Goal: Check status: Check status

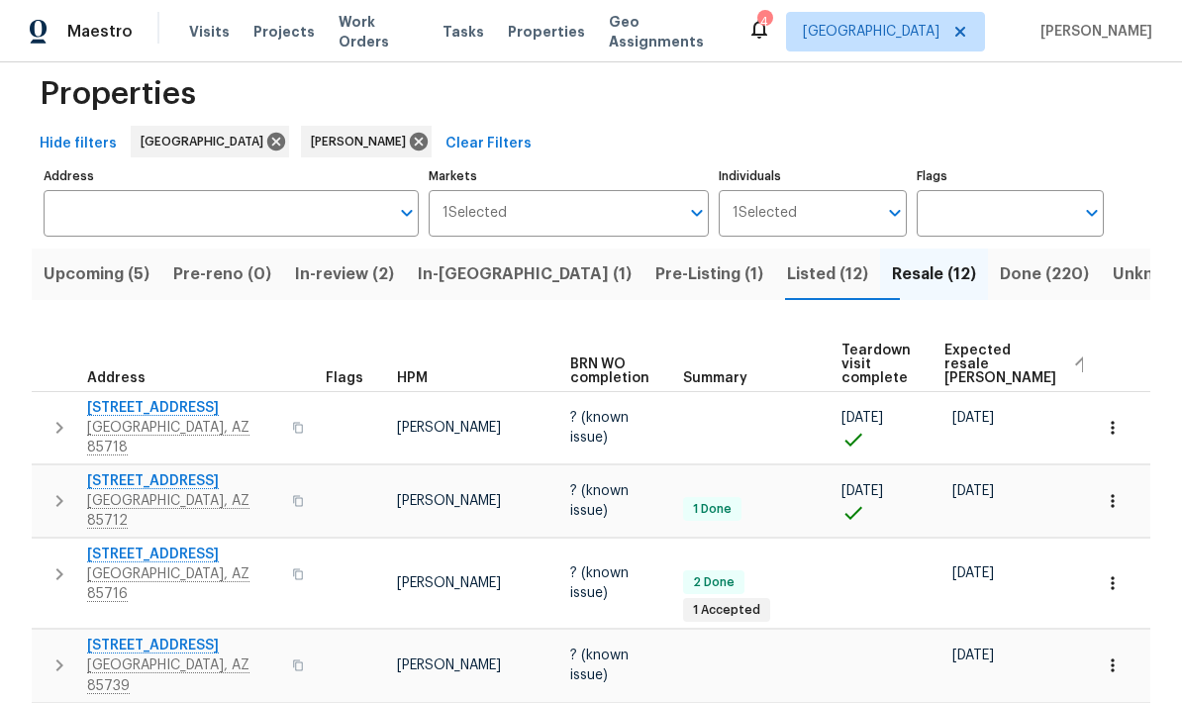
scroll to position [13, 0]
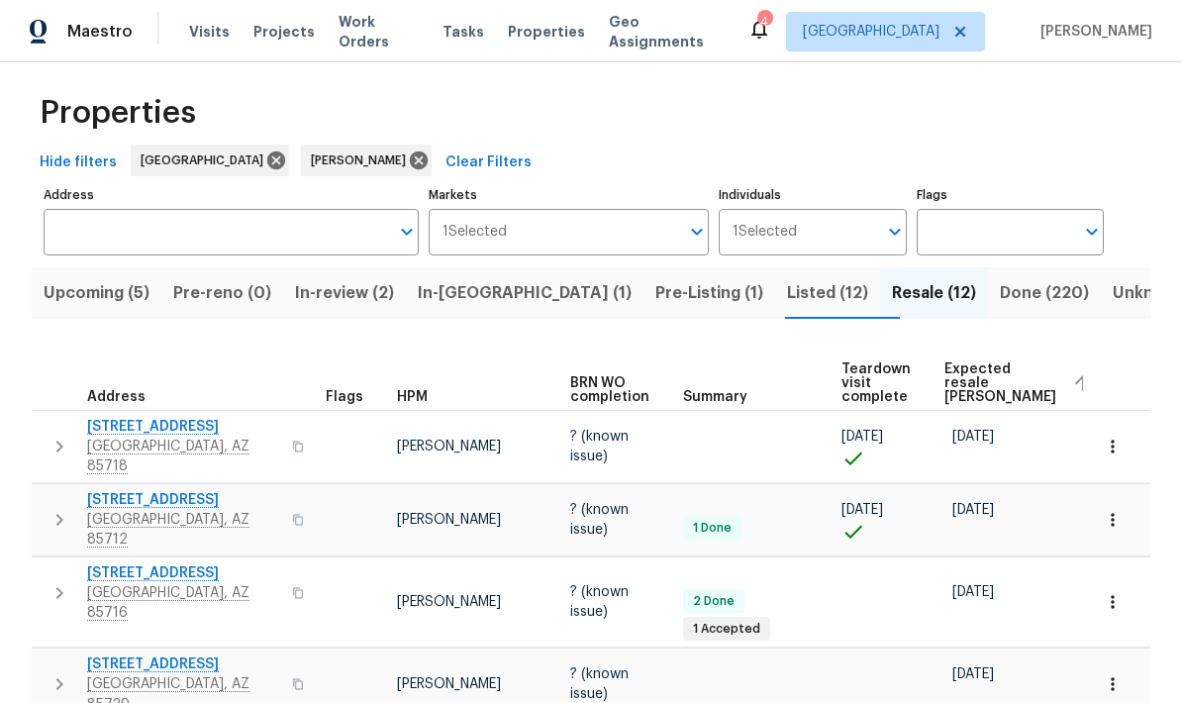
click at [655, 287] on span "Pre-Listing (1)" at bounding box center [709, 293] width 108 height 28
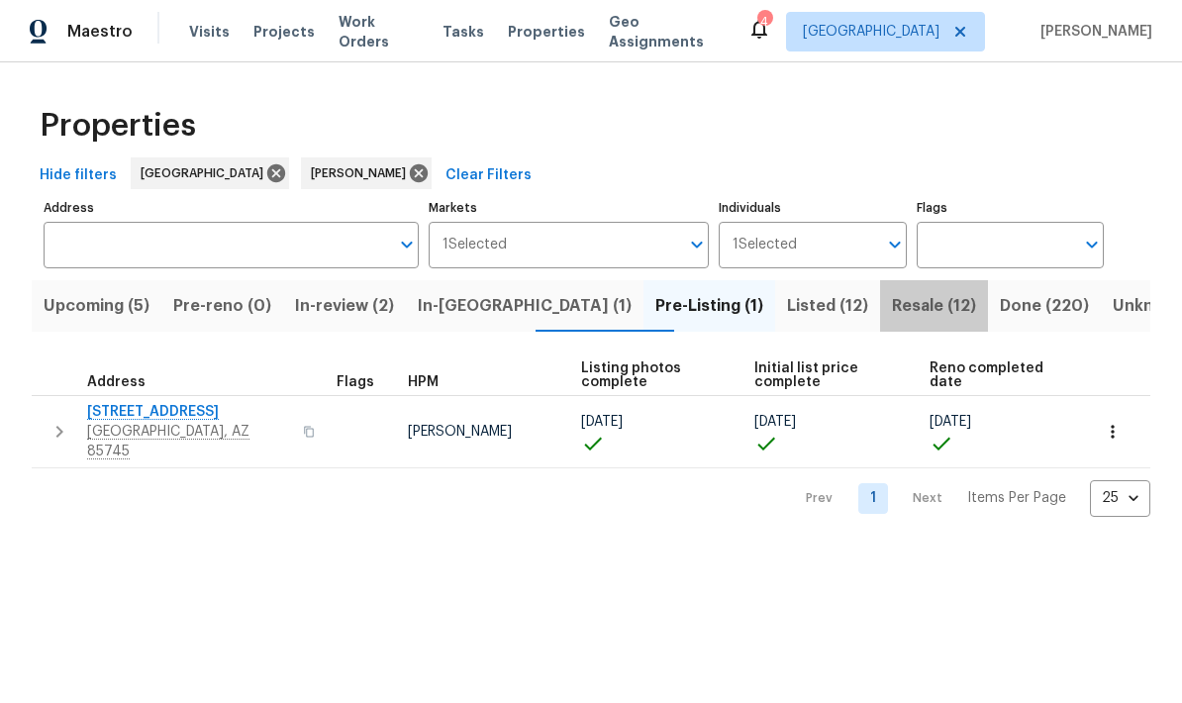
click at [892, 319] on span "Resale (12)" at bounding box center [934, 306] width 84 height 28
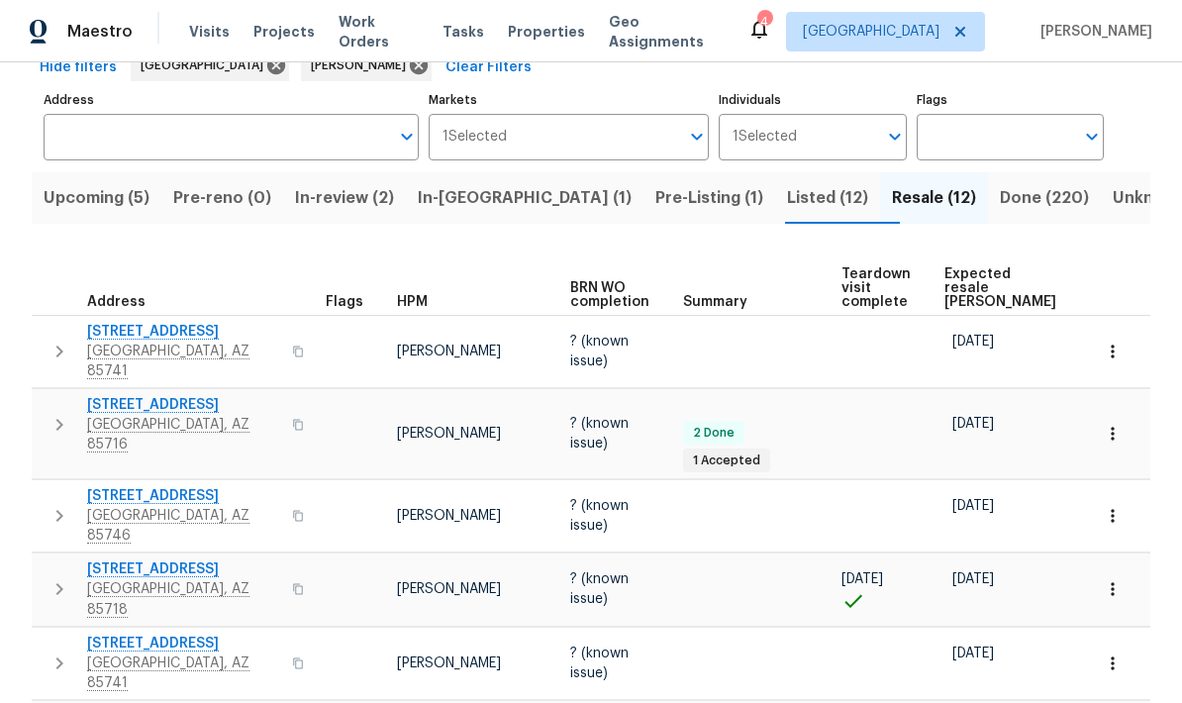
scroll to position [109, 0]
click at [979, 277] on span "Expected resale COE" at bounding box center [1000, 287] width 112 height 42
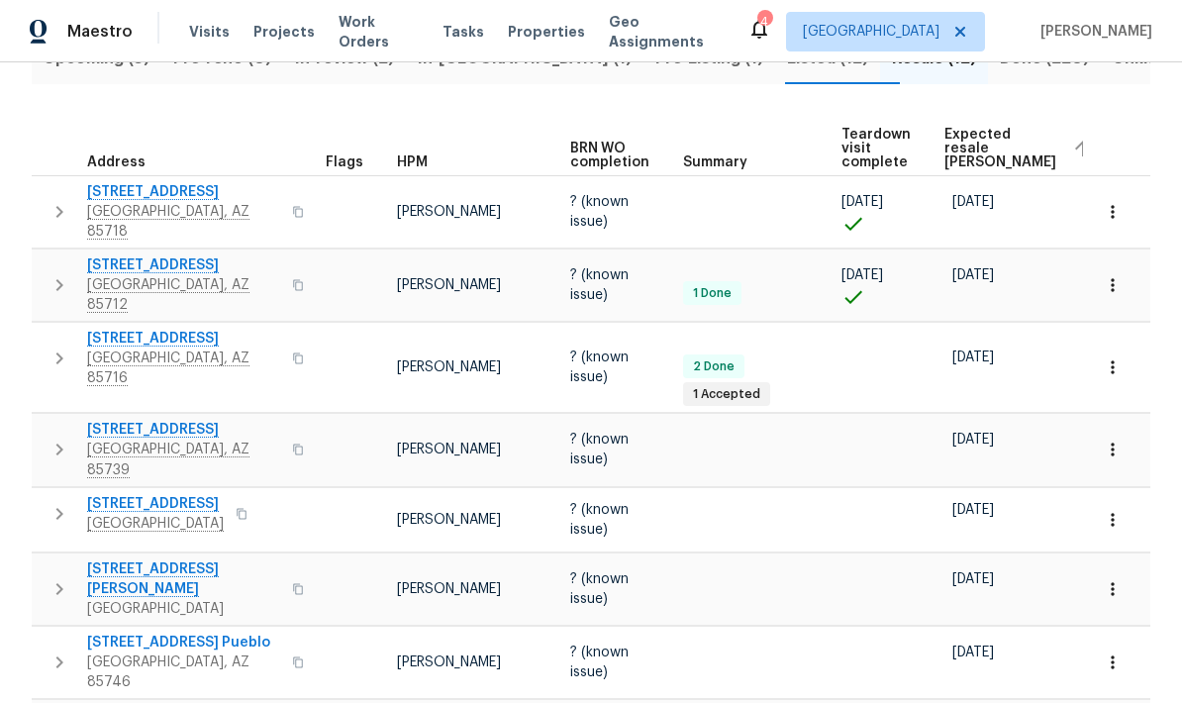
scroll to position [237, 0]
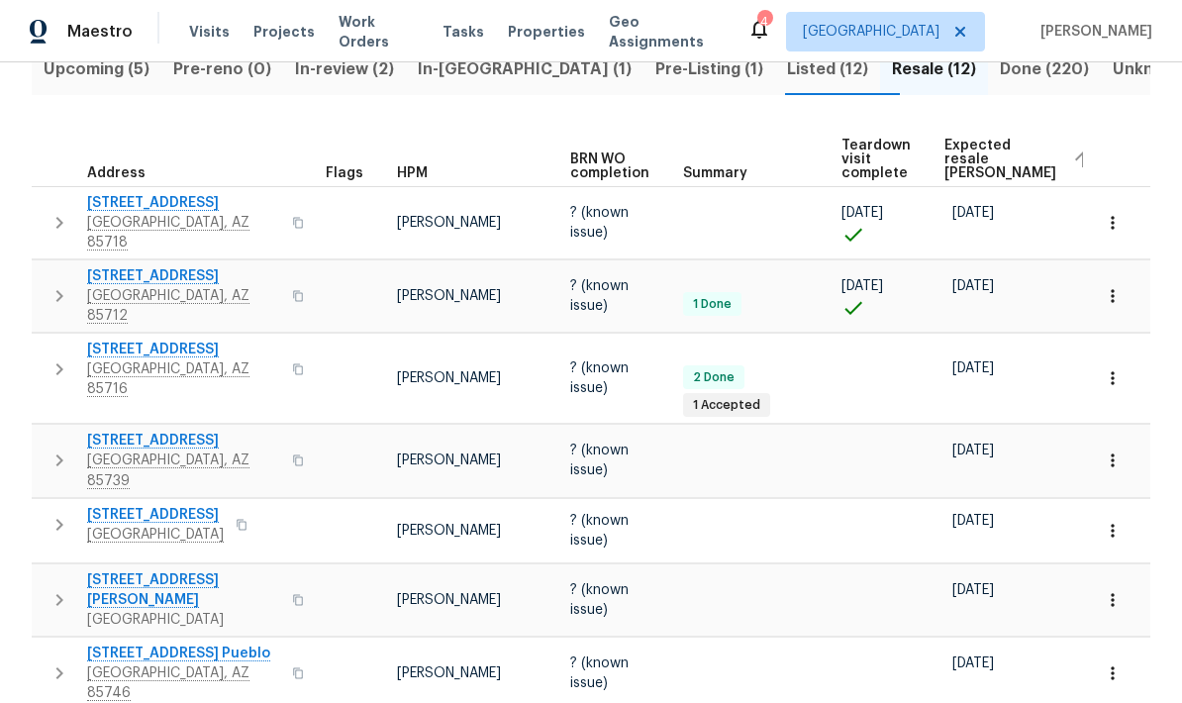
click at [1005, 435] on td "08/14/25" at bounding box center [976, 460] width 65 height 51
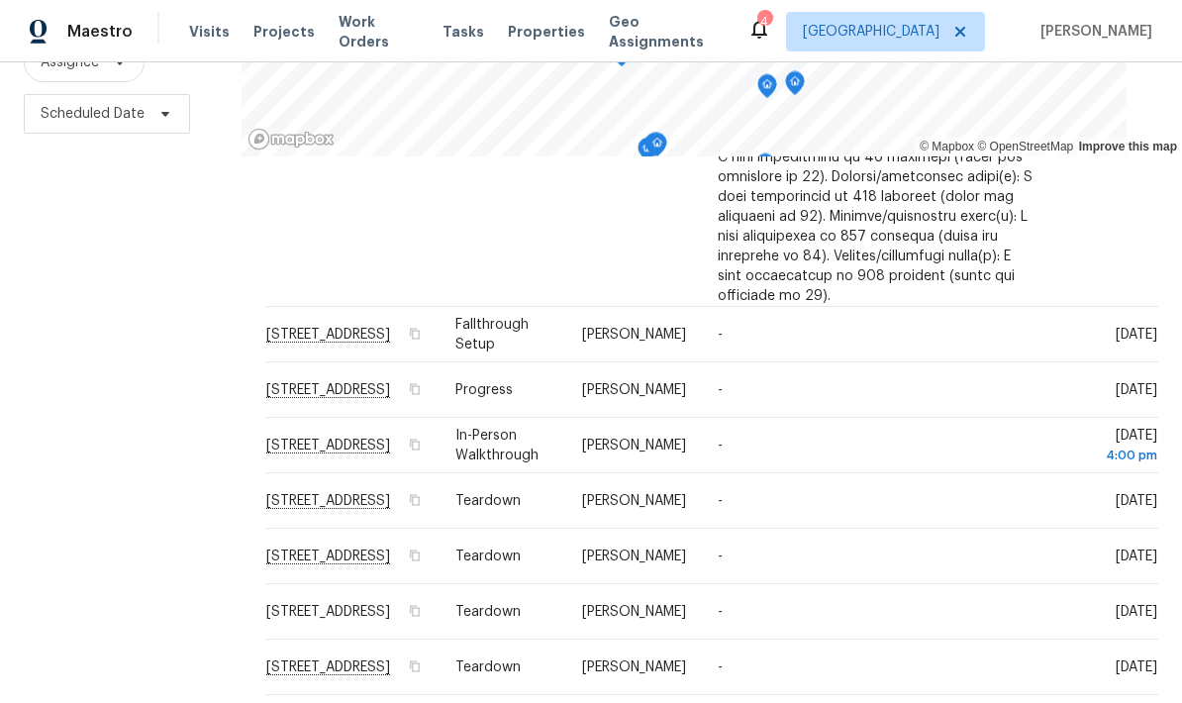
scroll to position [1735, 0]
click at [902, 361] on td "-" at bounding box center [875, 333] width 346 height 55
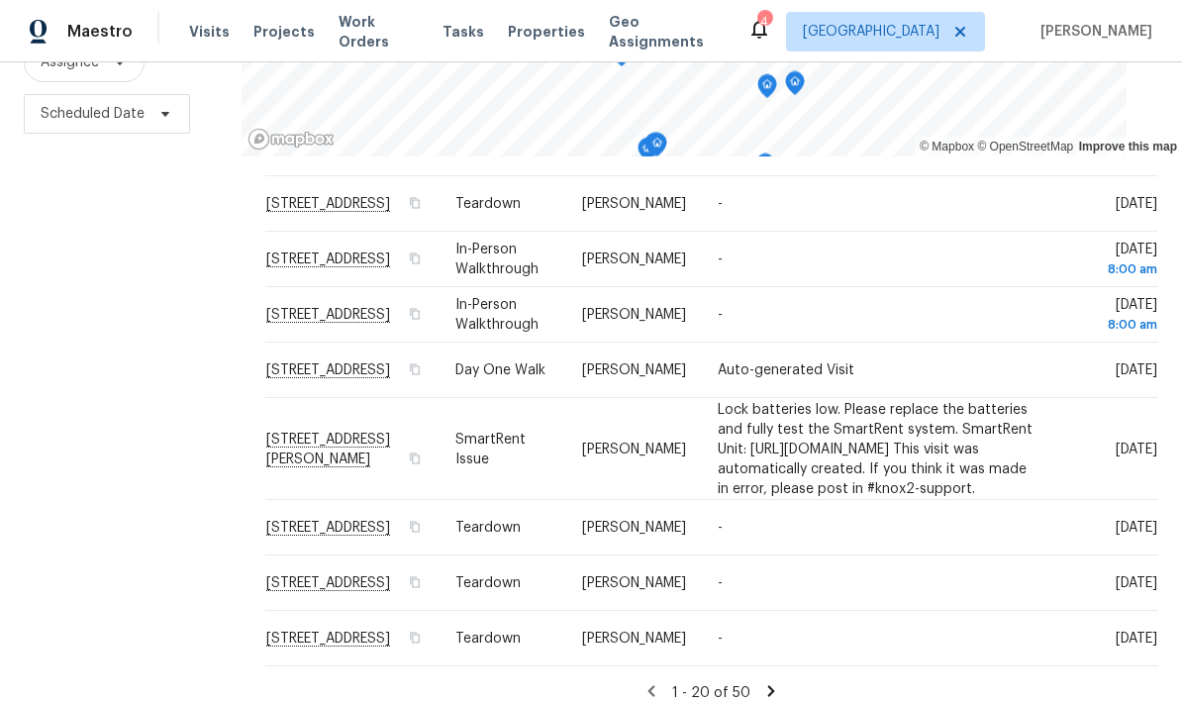
scroll to position [79, 0]
click at [0, 0] on icon at bounding box center [0, 0] width 0 height 0
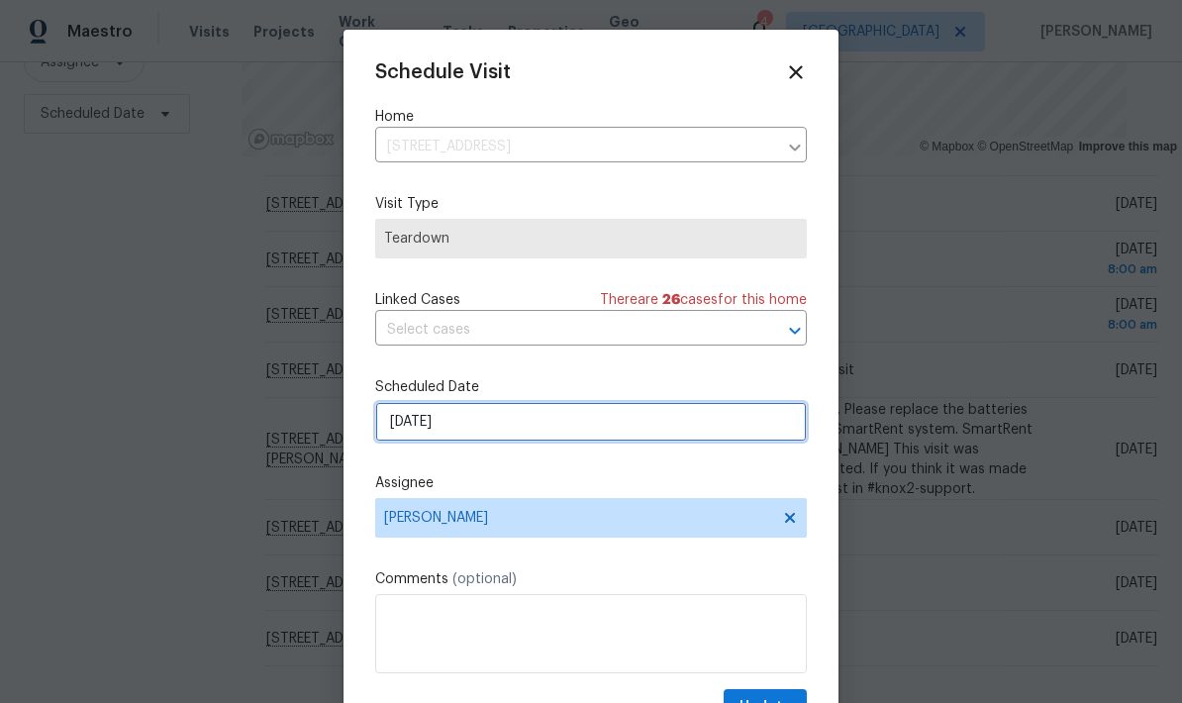
click at [612, 433] on input "[DATE]" at bounding box center [591, 422] width 432 height 40
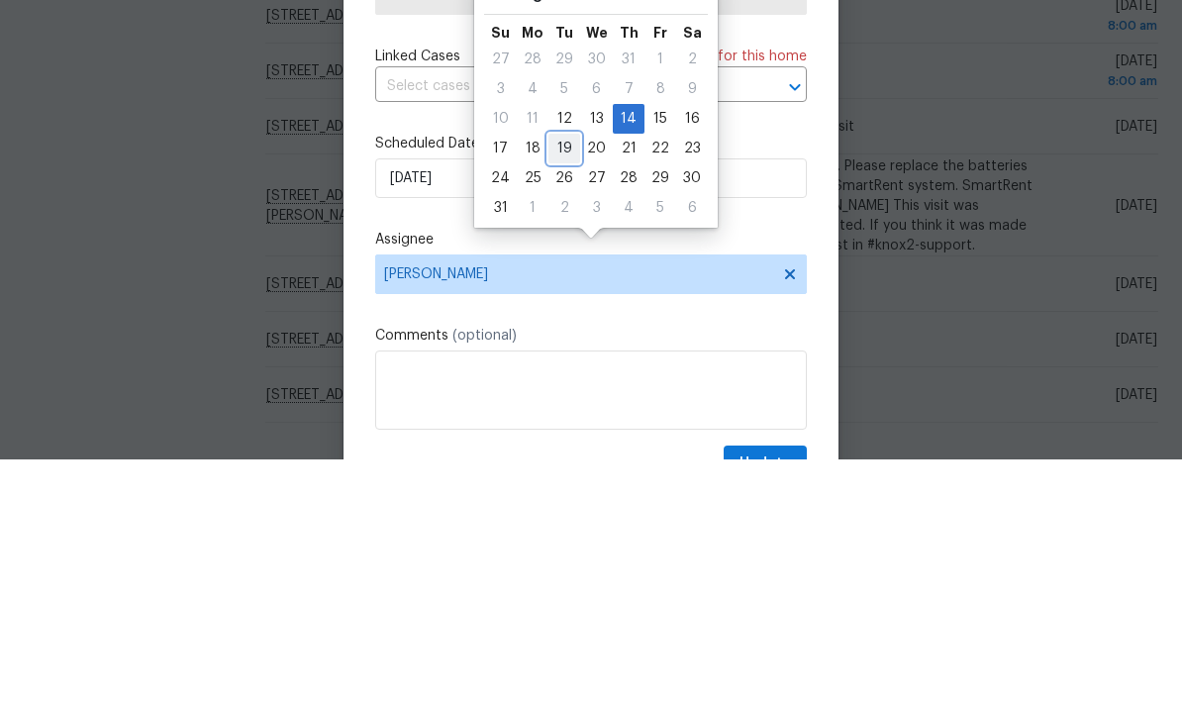
click at [564, 378] on div "19" at bounding box center [564, 392] width 32 height 28
type input "[DATE]"
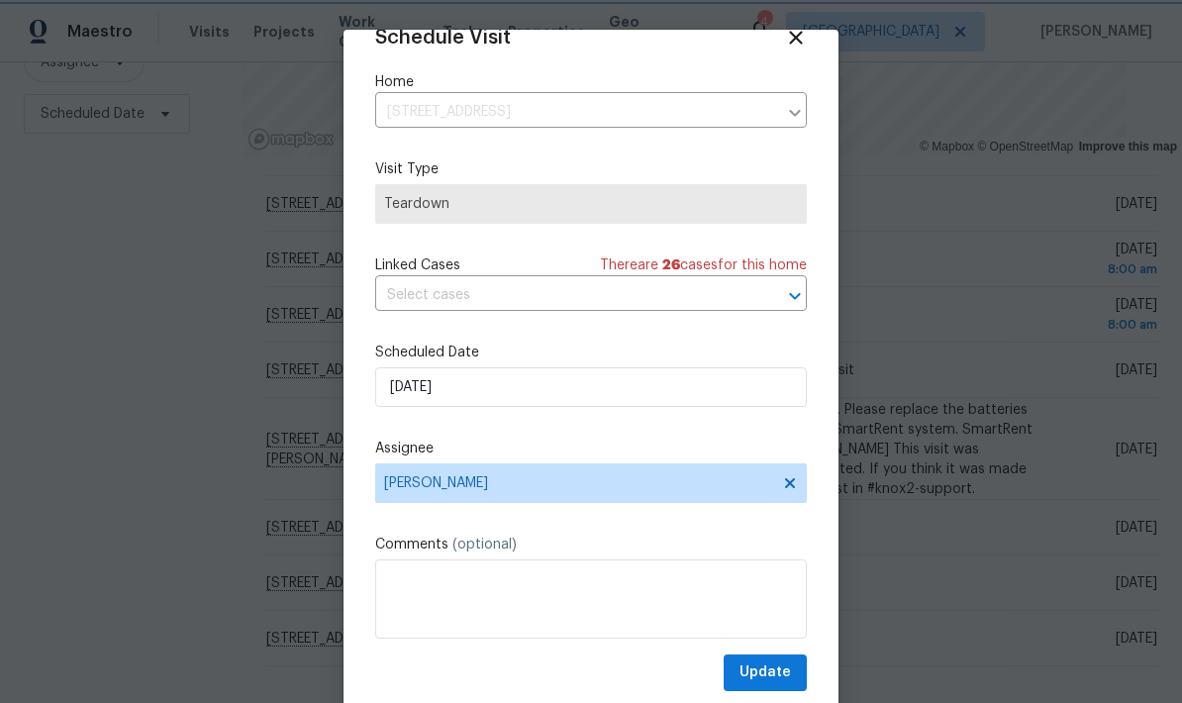
scroll to position [39, 0]
click at [764, 673] on span "Update" at bounding box center [764, 672] width 51 height 25
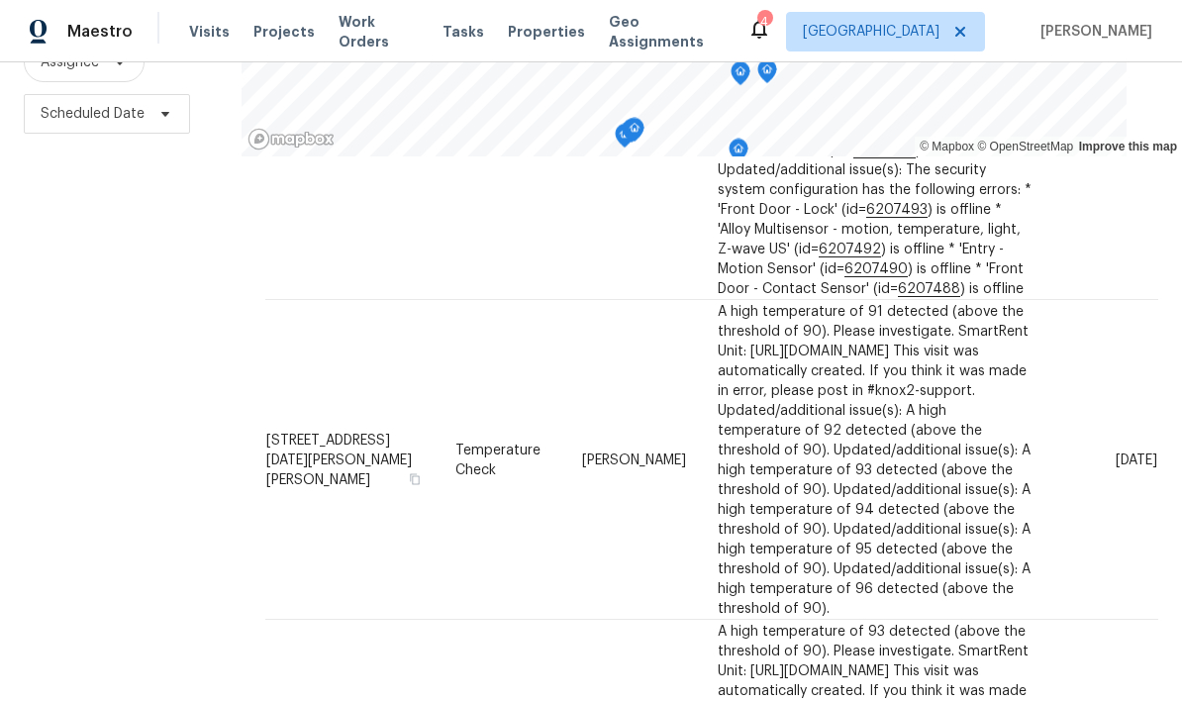
scroll to position [475, 0]
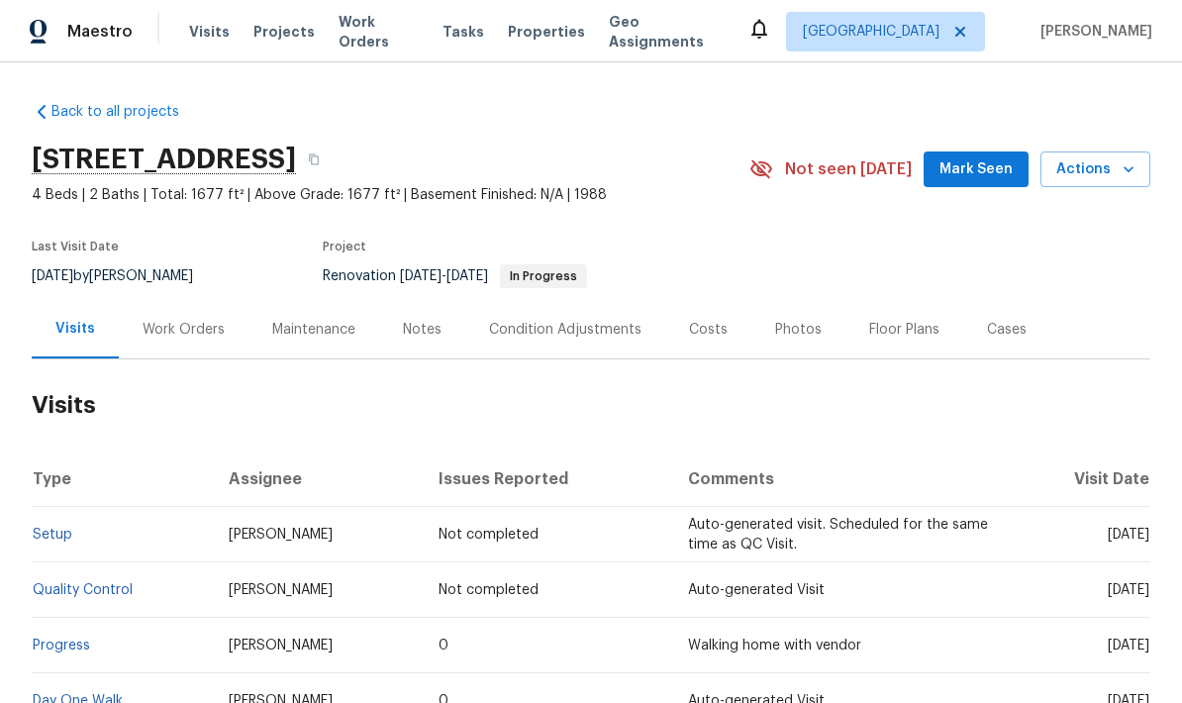
scroll to position [-101, 0]
click at [181, 338] on div "Work Orders" at bounding box center [184, 330] width 82 height 20
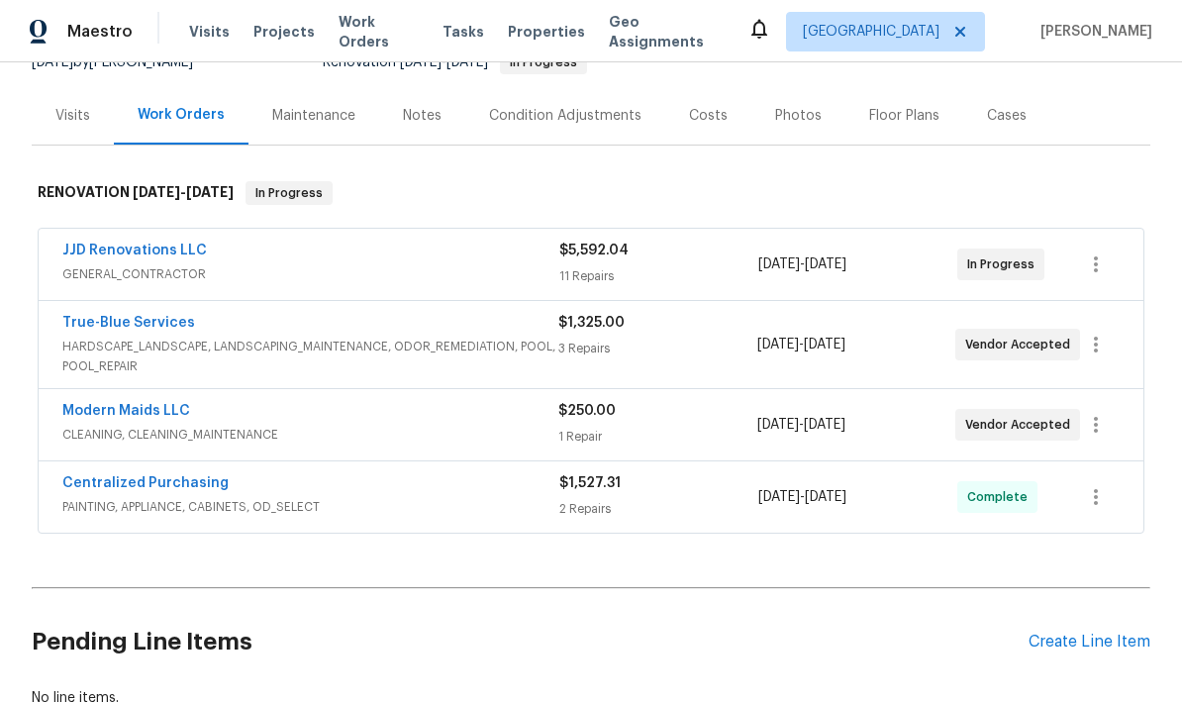
scroll to position [215, 0]
